Goal: Information Seeking & Learning: Check status

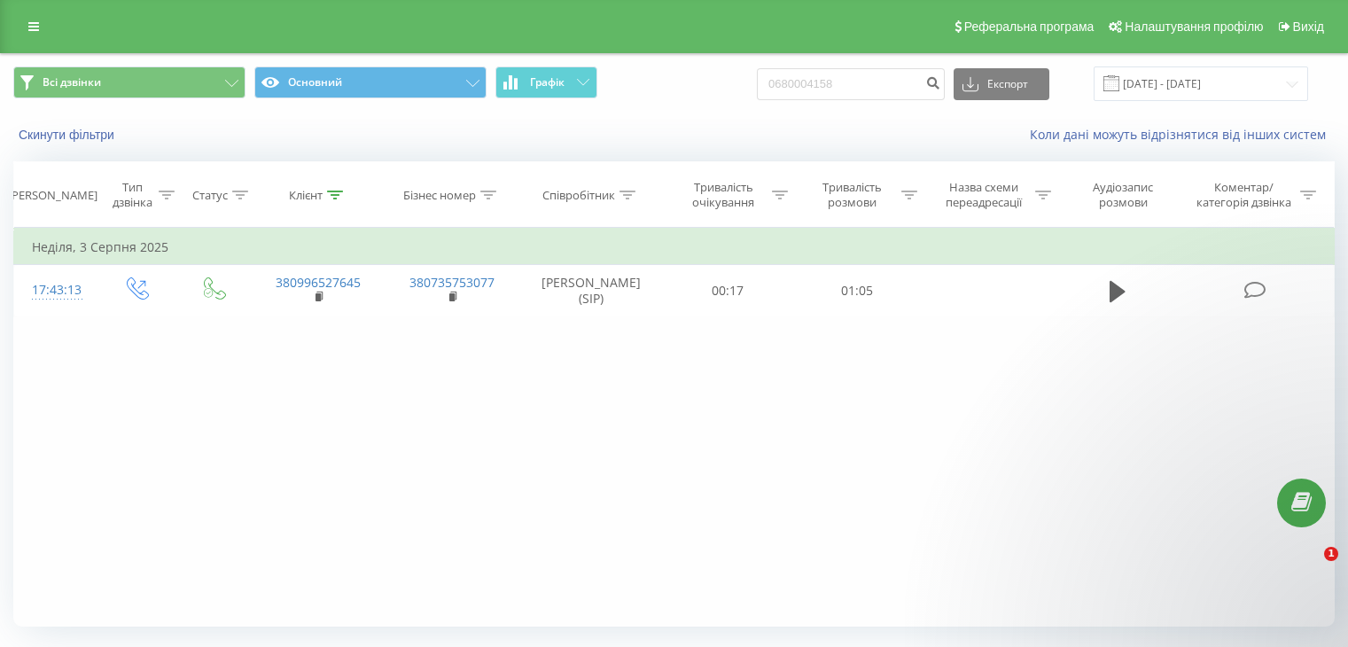
type input "0680004158"
click at [941, 79] on icon "submit" at bounding box center [932, 80] width 15 height 11
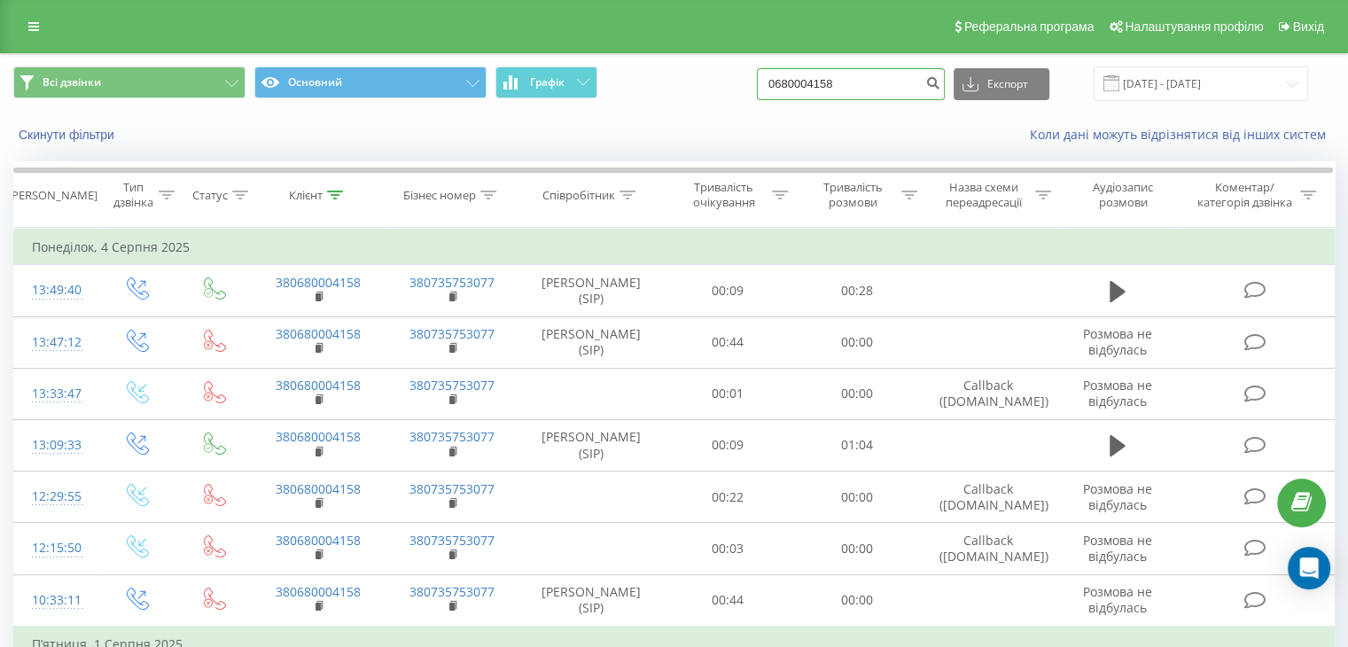
drag, startPoint x: 877, startPoint y: 81, endPoint x: 766, endPoint y: 74, distance: 111.0
click at [766, 74] on div "Всі дзвінки Основний Графік 0680004158 Експорт .csv .xls .xlsx 20.05.2025 - 20.…" at bounding box center [674, 83] width 1322 height 35
paste input "443234364"
type input "0443234364"
click at [941, 84] on icon "submit" at bounding box center [932, 80] width 15 height 11
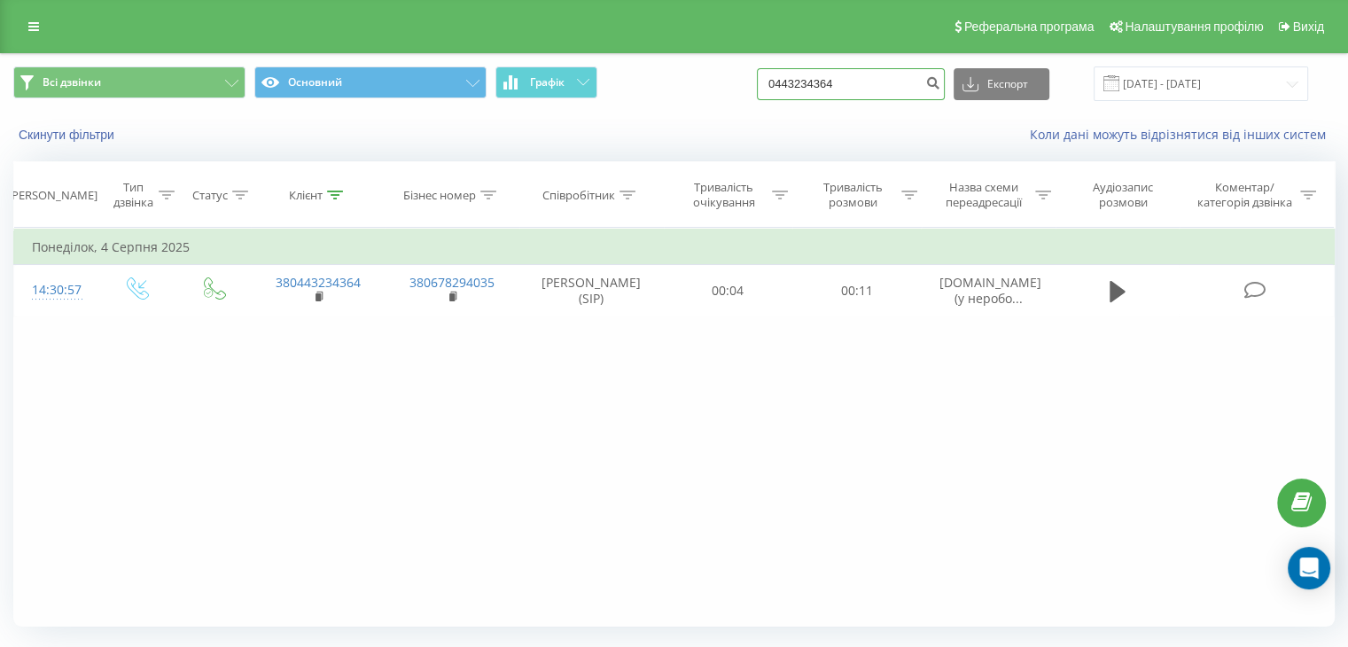
drag, startPoint x: 833, startPoint y: 83, endPoint x: 769, endPoint y: 79, distance: 64.0
click at [769, 79] on div "Всі дзвінки Основний Графік 0443234364 Експорт .csv .xls .xlsx 20.05.2025 - 20.…" at bounding box center [674, 83] width 1322 height 35
paste input "504516152"
type input "0504516152"
click at [941, 82] on icon "submit" at bounding box center [932, 80] width 15 height 11
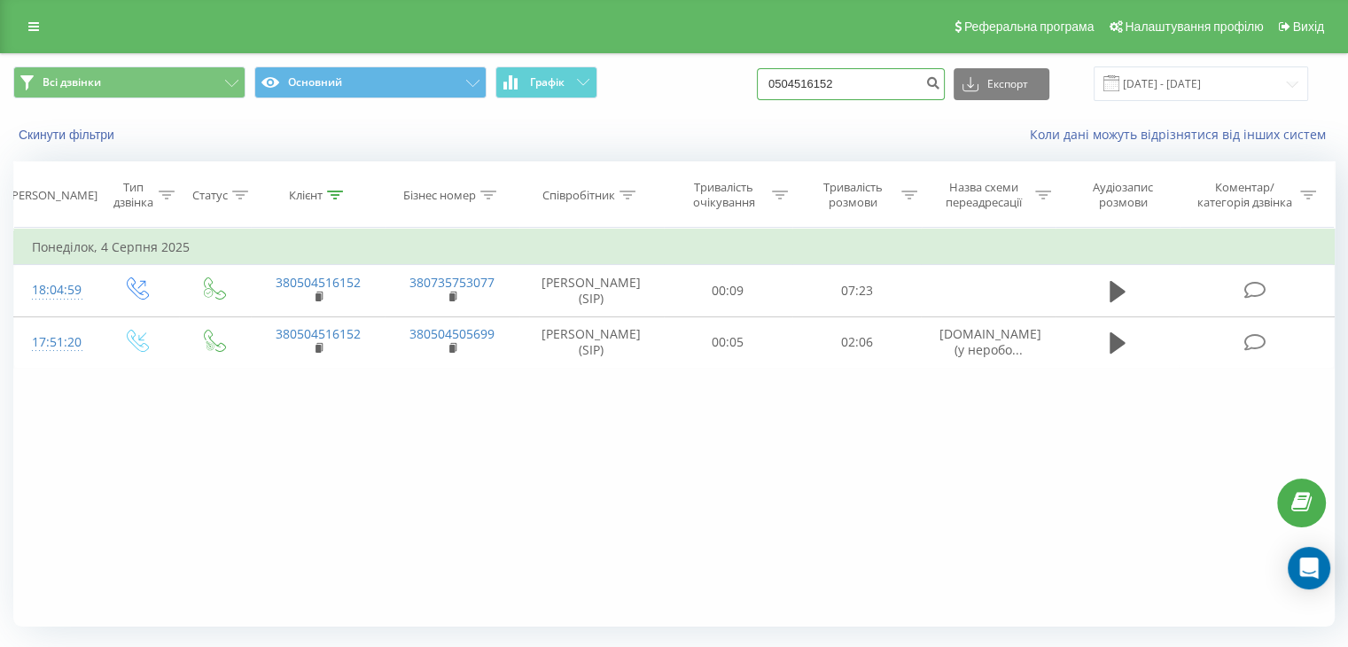
drag, startPoint x: 915, startPoint y: 82, endPoint x: 771, endPoint y: 84, distance: 143.6
click at [771, 84] on div "Всі дзвінки Основний Графік 0504516152 Експорт .csv .xls .xlsx 20.05.2025 - 20.…" at bounding box center [674, 83] width 1322 height 35
paste input "930981460"
type input "0930981460"
click at [941, 86] on icon "submit" at bounding box center [932, 80] width 15 height 11
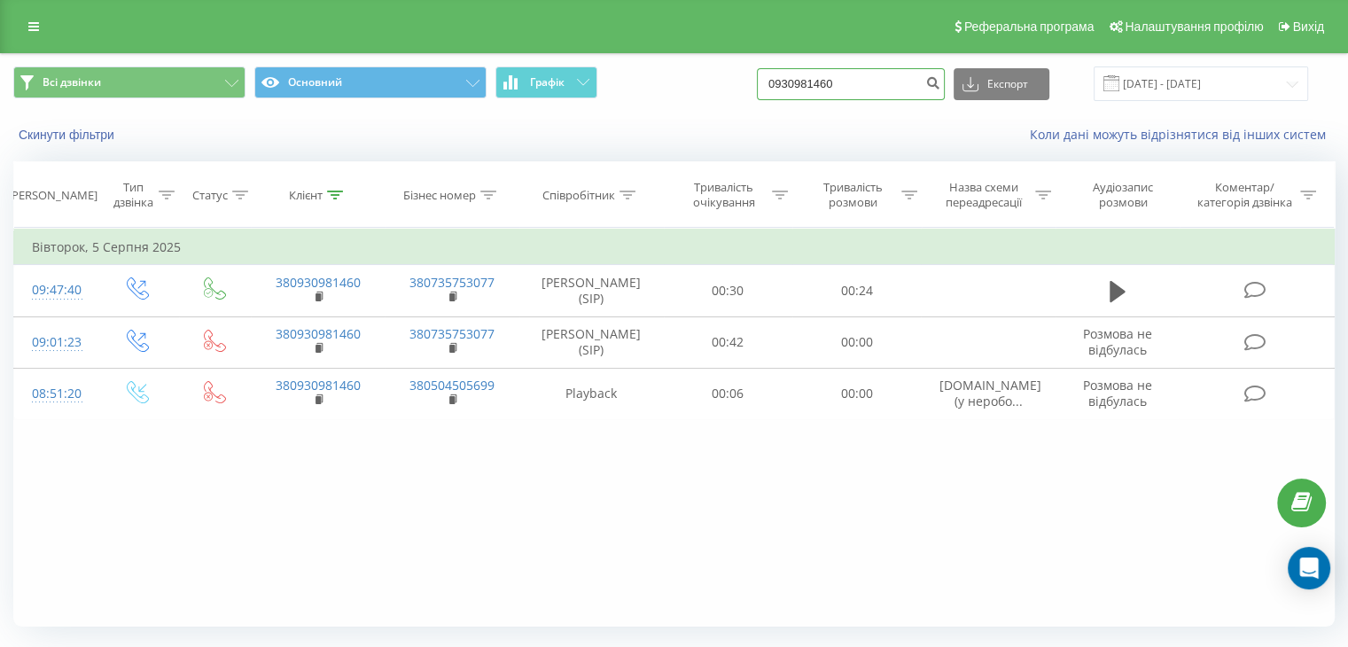
drag, startPoint x: 883, startPoint y: 75, endPoint x: 762, endPoint y: 82, distance: 120.8
click at [762, 82] on div "Всі дзвінки Основний Графік 0930981460 Експорт .csv .xls .xlsx 20.05.2025 - 20.…" at bounding box center [674, 83] width 1322 height 35
paste input "506155284"
type input "0506155284"
click at [938, 85] on button "submit" at bounding box center [933, 84] width 24 height 32
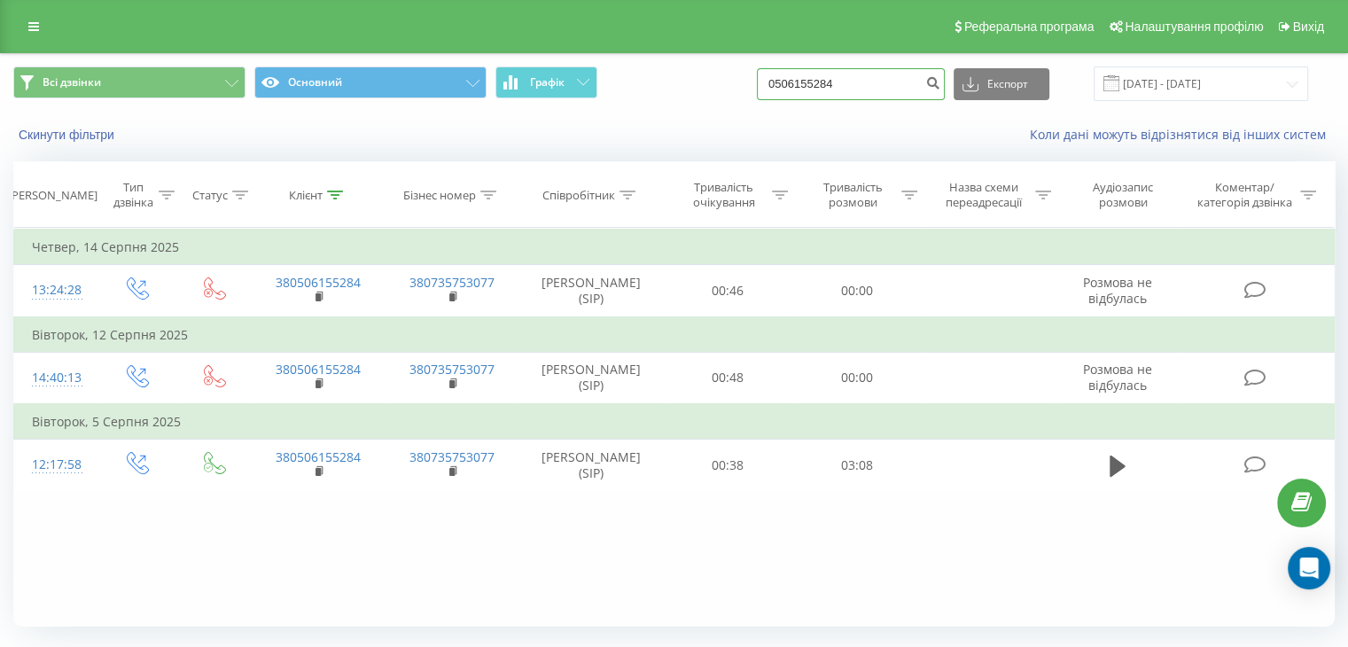
drag, startPoint x: 900, startPoint y: 92, endPoint x: 764, endPoint y: 85, distance: 135.8
click at [764, 85] on div "Всі дзвінки Основний Графік 0506155284 Експорт .csv .xls .xlsx [DATE] - [DATE]" at bounding box center [674, 83] width 1322 height 35
paste input "984821810"
type input "0984821810"
click at [941, 83] on icon "submit" at bounding box center [932, 80] width 15 height 11
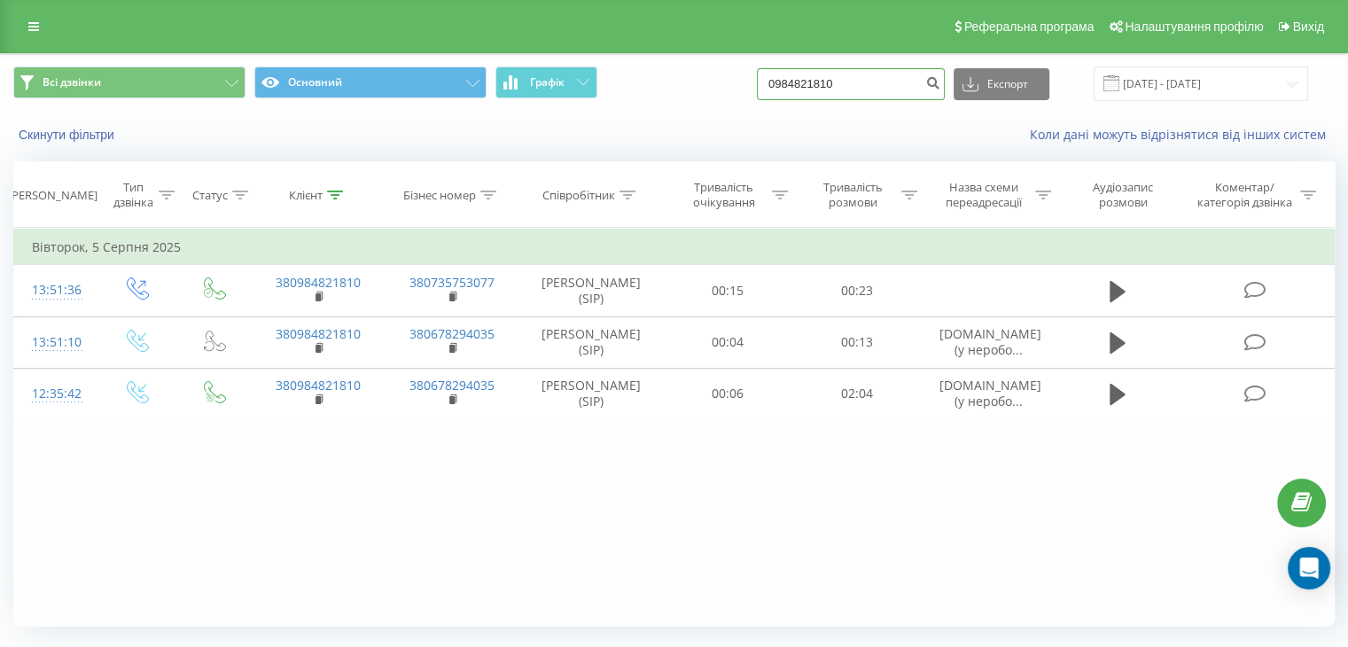
drag, startPoint x: 781, startPoint y: 82, endPoint x: 766, endPoint y: 82, distance: 15.1
click at [766, 82] on div "Всі дзвінки Основний Графік 0984821810 Експорт .csv .xls .xlsx [DATE] - [DATE]" at bounding box center [674, 83] width 1322 height 35
paste input "509914299"
type input "0509914299"
click at [941, 82] on icon "submit" at bounding box center [932, 80] width 15 height 11
